Goal: Information Seeking & Learning: Find specific fact

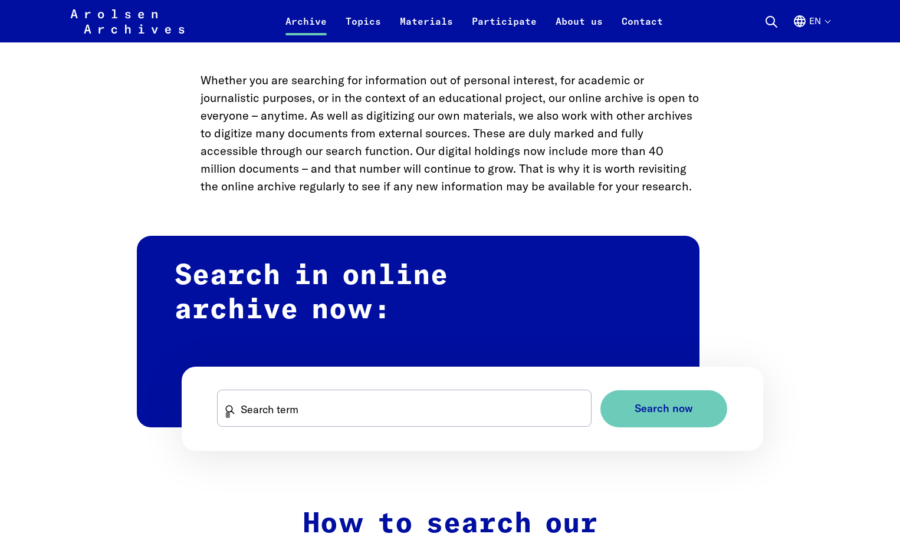
scroll to position [649, 0]
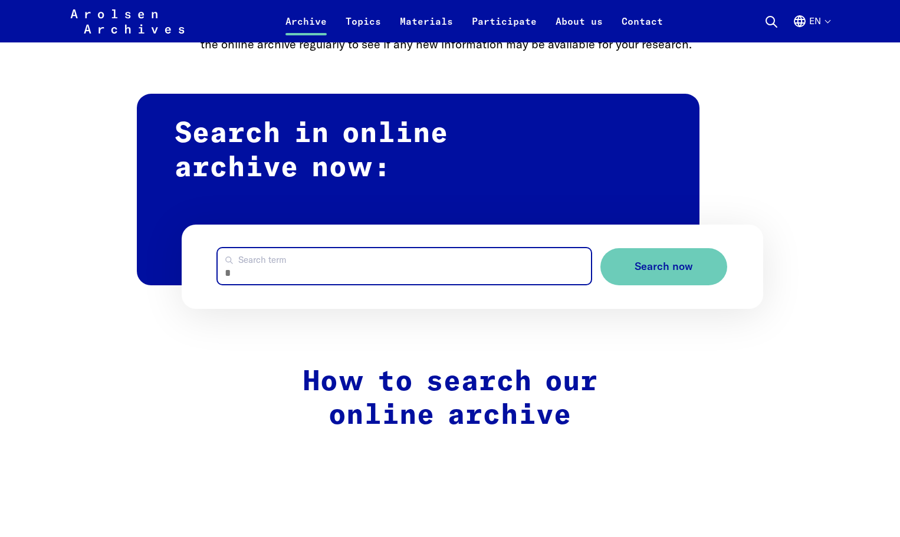
click at [239, 264] on input "Search term" at bounding box center [404, 266] width 373 height 36
type input "**********"
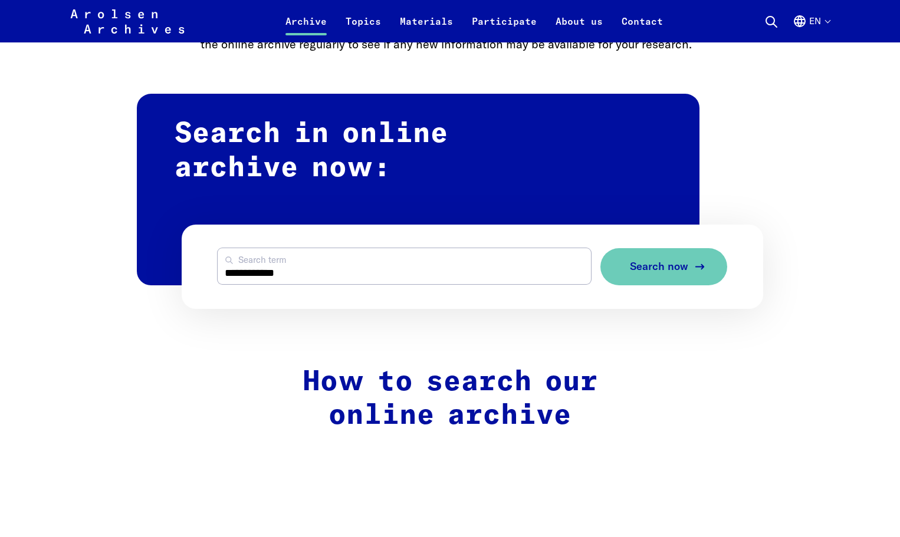
click at [658, 271] on span "Search now" at bounding box center [659, 267] width 58 height 12
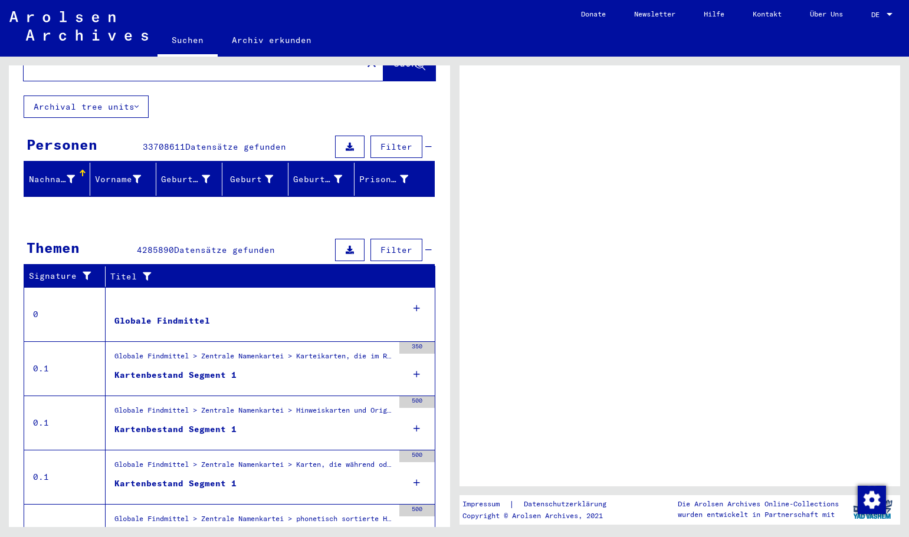
scroll to position [109, 0]
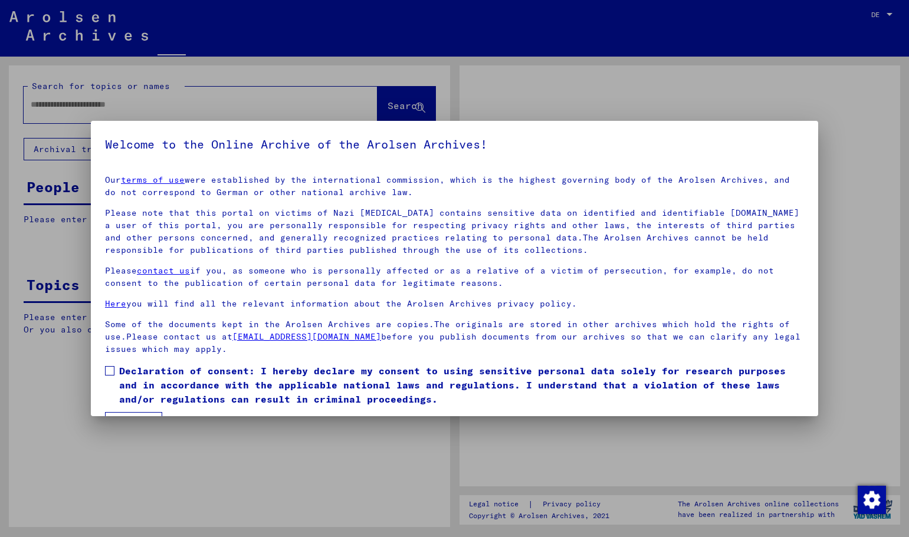
type input "**********"
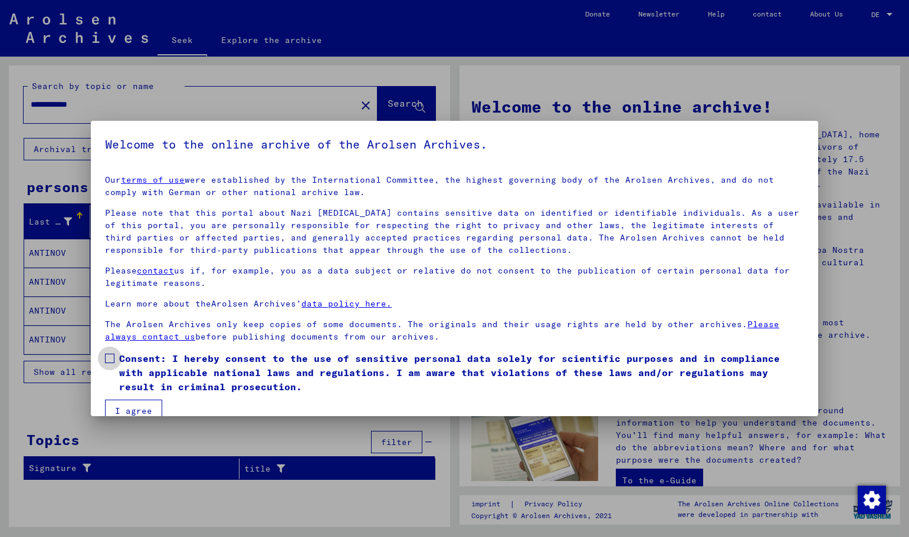
click at [111, 357] on span at bounding box center [109, 358] width 9 height 9
click at [123, 406] on font "I agree" at bounding box center [133, 411] width 37 height 11
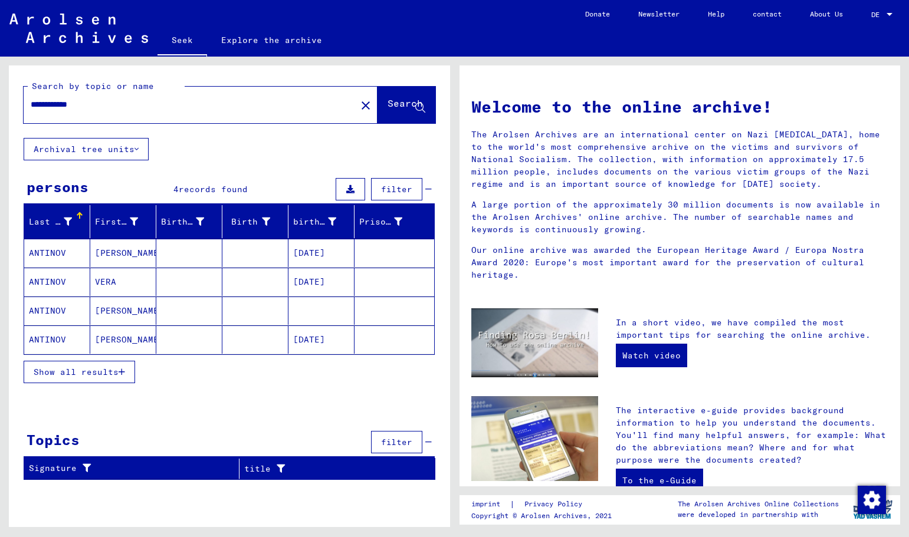
click at [353, 189] on icon at bounding box center [350, 189] width 8 height 8
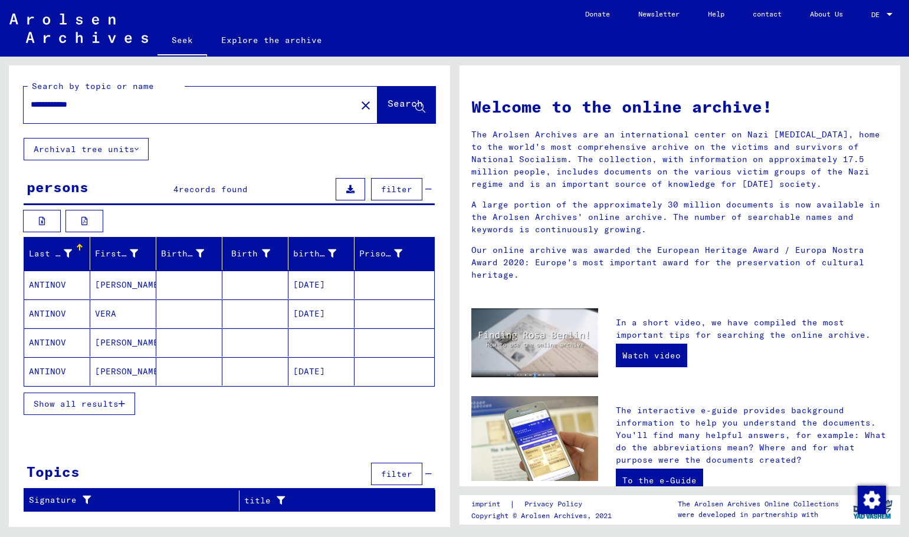
click at [136, 150] on button "Archival tree units" at bounding box center [86, 149] width 125 height 22
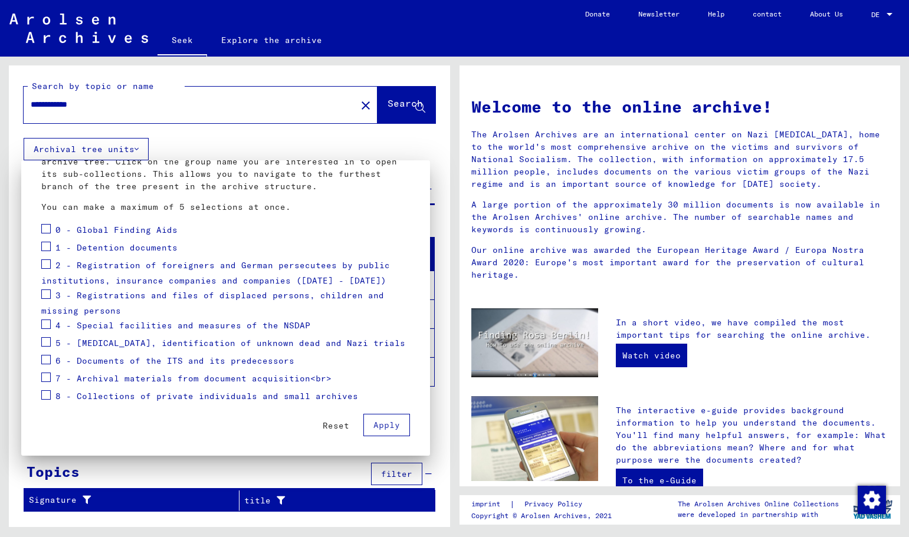
scroll to position [88, 0]
click at [47, 293] on span at bounding box center [45, 293] width 9 height 9
click at [373, 426] on font "Apply" at bounding box center [386, 424] width 27 height 11
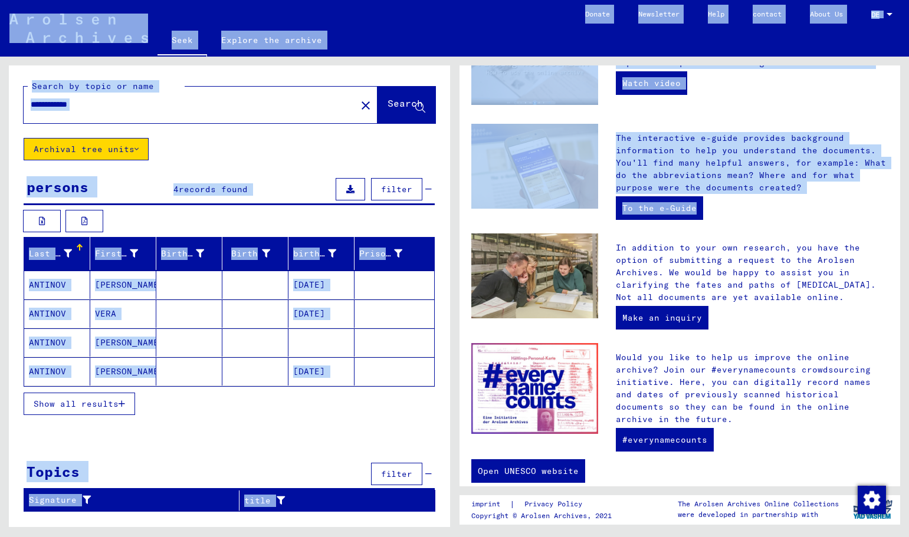
scroll to position [293, 0]
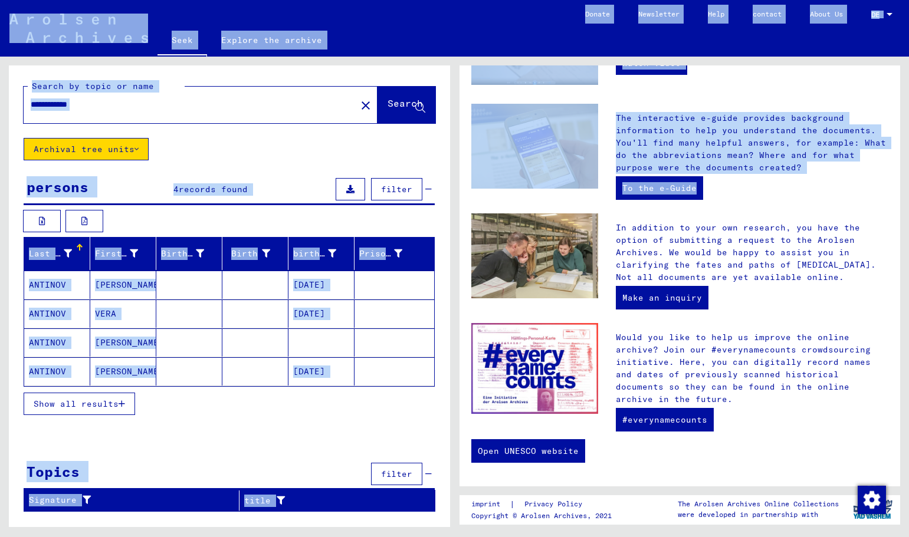
drag, startPoint x: 5, startPoint y: 12, endPoint x: 863, endPoint y: 475, distance: 975.0
click at [863, 475] on mat-sidenav-content "**********" at bounding box center [454, 268] width 909 height 537
copy mat-sidenav-content "Seek Explore the archive Do you have detailed questions or information about th…"
click at [337, 478] on div "Topics filter" at bounding box center [229, 475] width 411 height 30
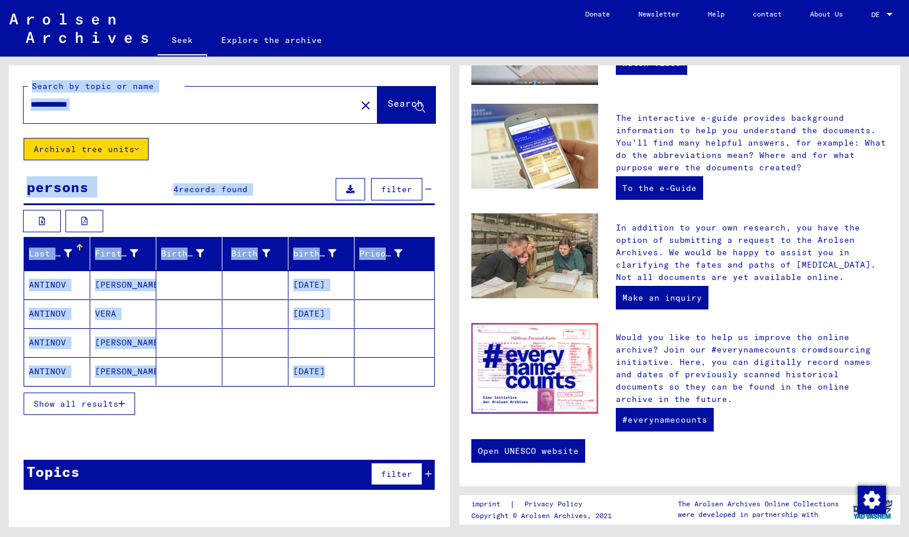
drag, startPoint x: 14, startPoint y: 73, endPoint x: 424, endPoint y: 382, distance: 513.4
click at [424, 382] on yv-its-search-home "**********" at bounding box center [229, 282] width 441 height 434
copy yv-its-search-home "Search by topic or name close Search Archival tree units persons 4 records foun…"
click at [188, 150] on div "**********" at bounding box center [229, 282] width 441 height 434
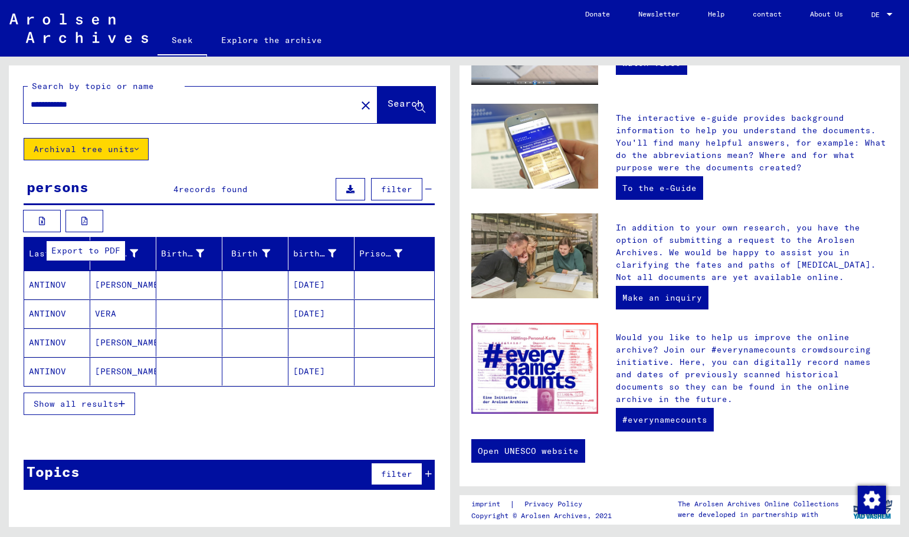
click at [84, 217] on icon at bounding box center [84, 221] width 6 height 8
click at [42, 219] on icon at bounding box center [42, 221] width 6 height 8
click at [85, 218] on icon at bounding box center [84, 221] width 6 height 8
click at [351, 188] on icon at bounding box center [350, 189] width 8 height 8
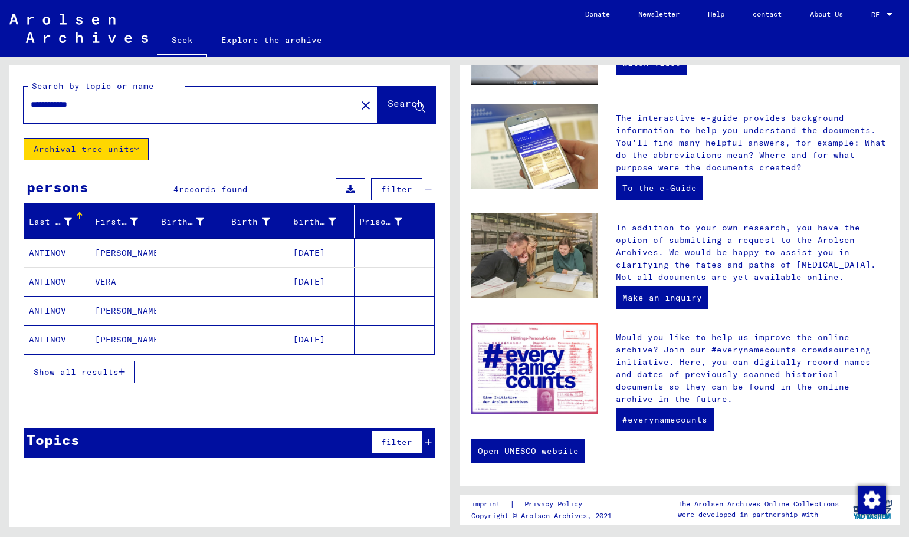
scroll to position [0, 0]
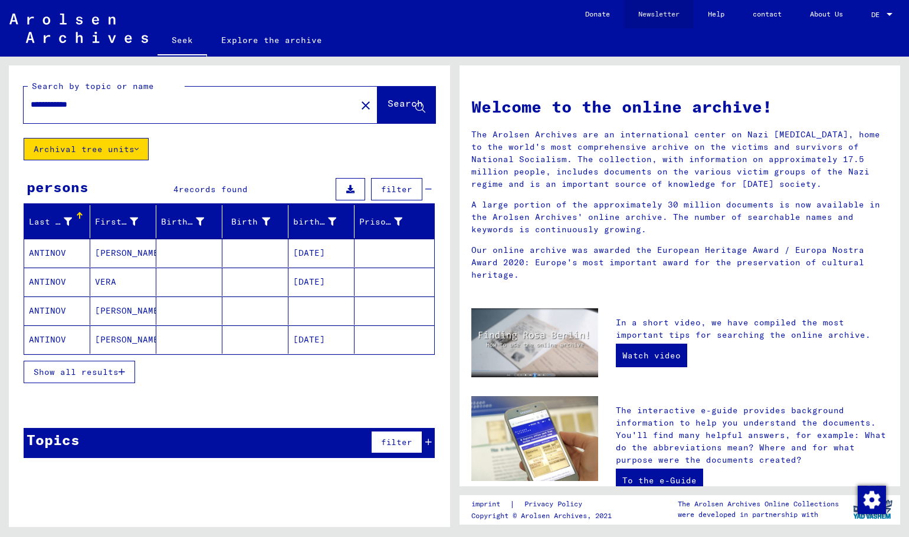
click at [639, 17] on font "Newsletter" at bounding box center [658, 13] width 41 height 9
